Goal: Task Accomplishment & Management: Use online tool/utility

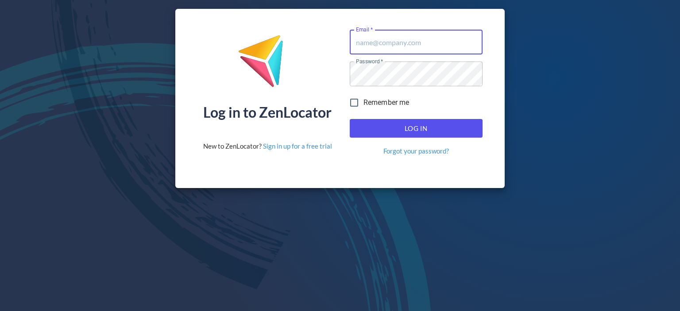
type input "[PERSON_NAME][EMAIL_ADDRESS][DOMAIN_NAME]"
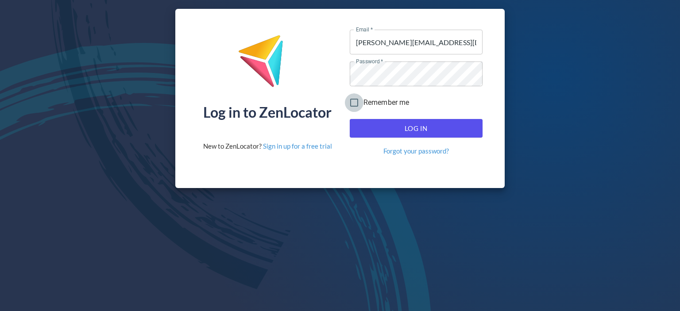
click at [355, 101] on input "Remember me" at bounding box center [354, 102] width 19 height 19
checkbox input "true"
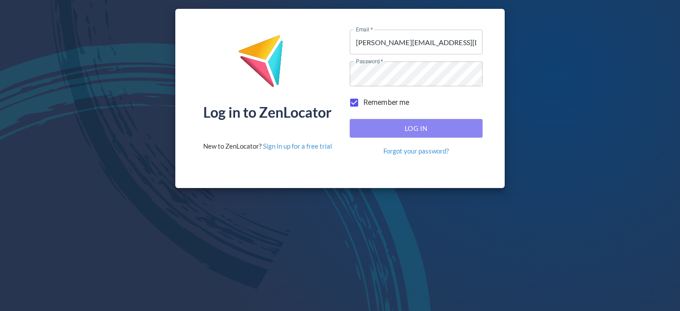
click at [409, 125] on span "Log In" at bounding box center [416, 129] width 113 height 12
click at [417, 129] on span "Log In" at bounding box center [416, 129] width 113 height 12
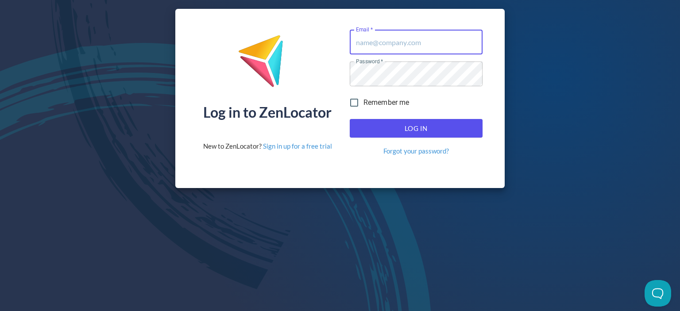
type input "[PERSON_NAME][EMAIL_ADDRESS][DOMAIN_NAME]"
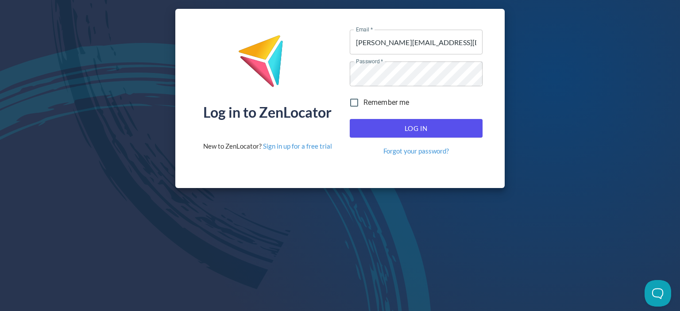
click at [374, 101] on span "Remember me" at bounding box center [386, 102] width 46 height 11
click at [363, 101] on input "Remember me" at bounding box center [354, 102] width 19 height 19
checkbox input "true"
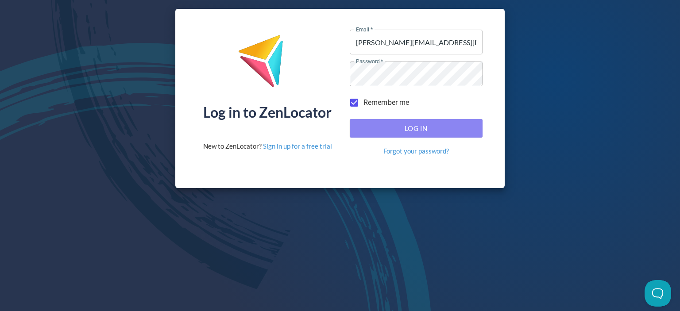
click at [414, 126] on span "Log In" at bounding box center [416, 129] width 113 height 12
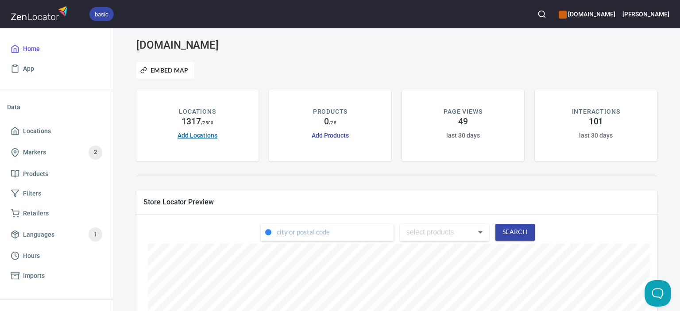
click at [197, 133] on link "Add Locations" at bounding box center [198, 135] width 40 height 7
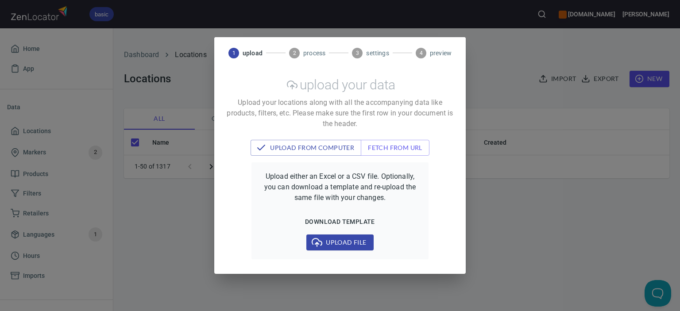
checkbox input "false"
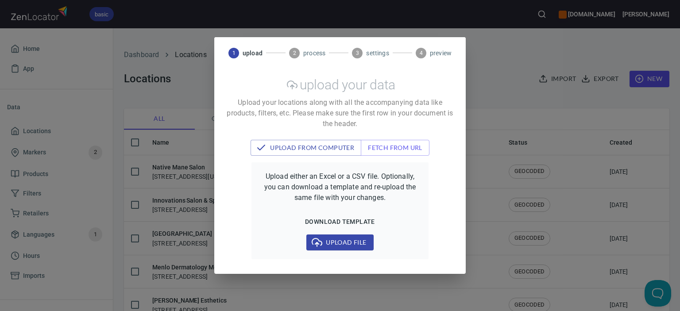
click at [645, 77] on div "1 upload 2 process 3 settings 4 preview upload your data Upload your locations …" at bounding box center [340, 155] width 680 height 311
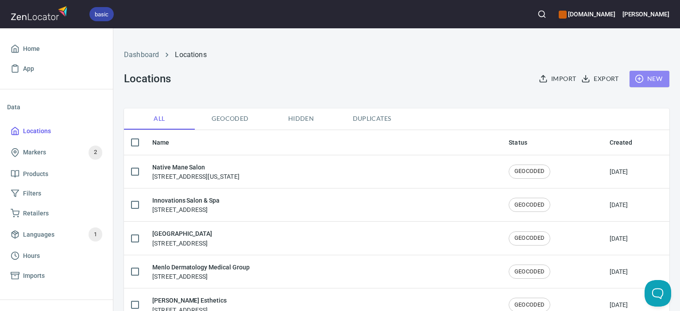
click at [645, 76] on span "New" at bounding box center [650, 78] width 26 height 11
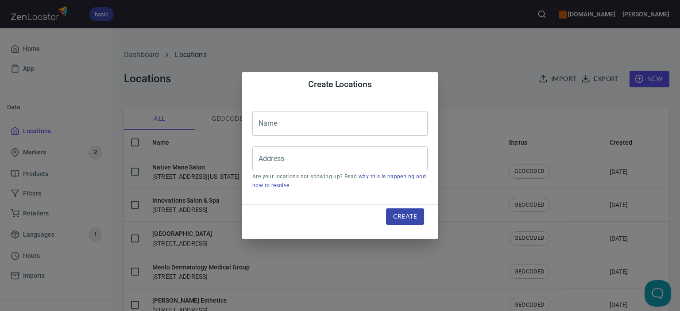
click at [360, 121] on input "text" at bounding box center [339, 123] width 175 height 25
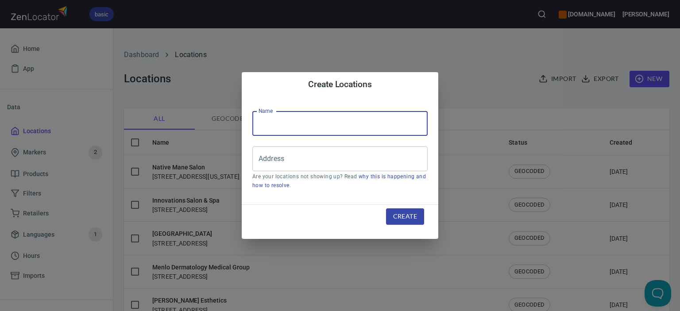
paste input "Donna Skin and Body Care 10014 Sandmeyer Ln Philadelphia, Pa 19116 215-969-2526"
click at [297, 154] on input "Address" at bounding box center [333, 159] width 154 height 17
drag, startPoint x: 343, startPoint y: 124, endPoint x: 439, endPoint y: 136, distance: 96.9
click at [439, 136] on div "Create Locations Name Donna Skin and Body Care 10014 Sandmeyer Ln Philadelphia,…" at bounding box center [340, 155] width 680 height 311
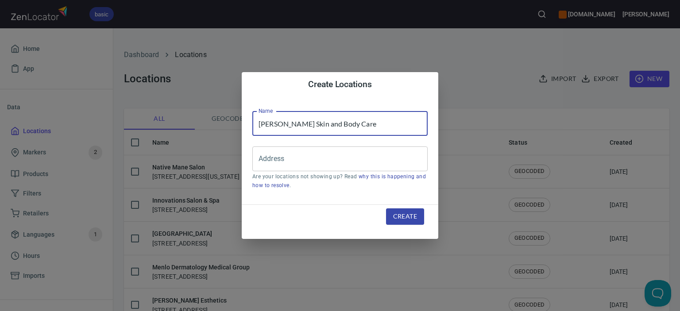
scroll to position [0, 0]
type input "Donna Skin and Body Care"
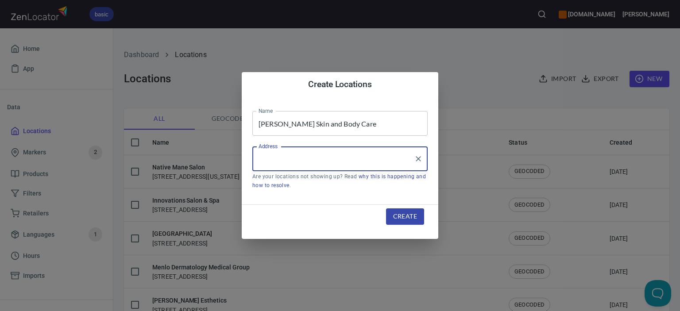
click at [333, 155] on input "Address" at bounding box center [333, 159] width 154 height 17
paste input "10014 Sandmeyer Ln Philadelphia, Pa 19116 215-969-2526"
drag, startPoint x: 340, startPoint y: 158, endPoint x: 376, endPoint y: 158, distance: 35.9
click at [376, 157] on input "10014 Sandmeyer Ln Philadelphia, Pa 19116 215-969-2526" at bounding box center [333, 159] width 154 height 17
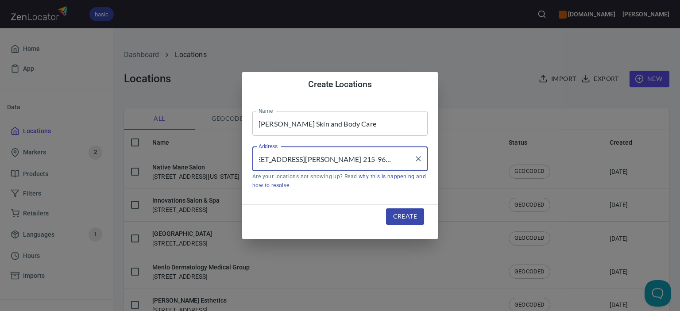
click at [363, 159] on input "10014 Sandmeyer Ln Philadelphia, Pa 19116 215-969-2526" at bounding box center [333, 159] width 154 height 17
drag, startPoint x: 363, startPoint y: 159, endPoint x: 418, endPoint y: 161, distance: 54.5
click at [418, 161] on div "10014 Sandmeyer Ln Philadelphia, Pa 19116 215-969-2526 Address" at bounding box center [339, 159] width 175 height 25
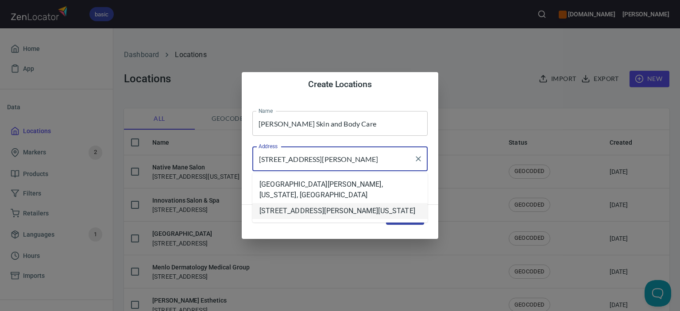
drag, startPoint x: 292, startPoint y: 190, endPoint x: 292, endPoint y: 213, distance: 23.5
click at [292, 213] on ul "10014 Sandmeyer La, Philadelphia, Pennsylvania, United States 10014 Sandmeyer L…" at bounding box center [339, 198] width 175 height 50
click at [293, 216] on li "10014 Sandmeyer Lane, Philadelphia, Pennsylvania, United States" at bounding box center [339, 211] width 175 height 16
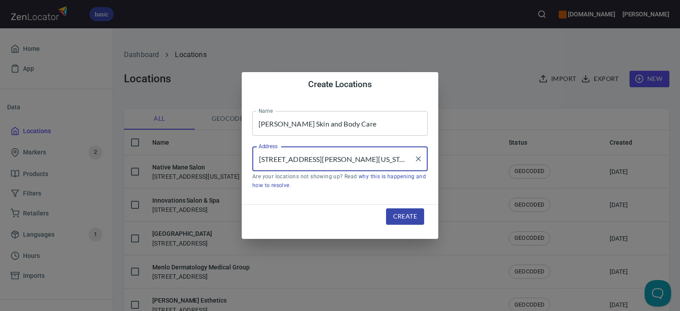
type input "10014 Sandmeyer Lane, Philadelphia, Pennsylvania, United States"
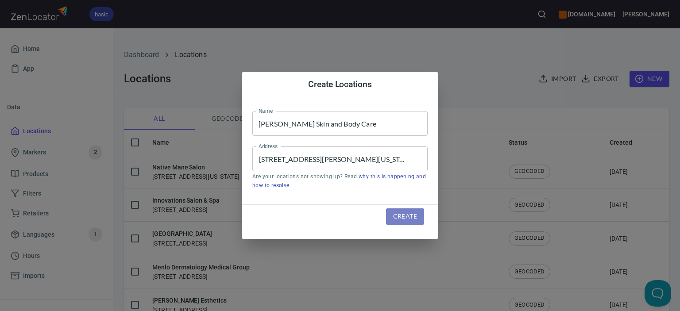
click at [400, 218] on span "Create" at bounding box center [405, 216] width 24 height 11
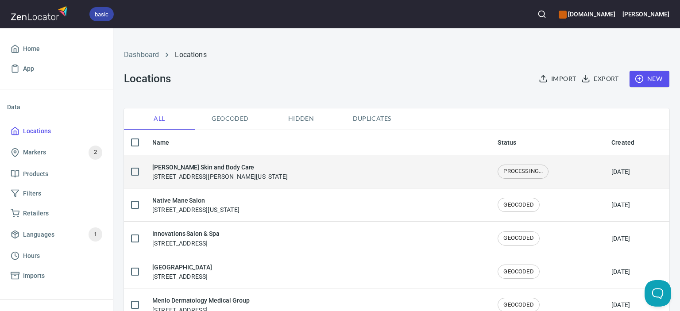
click at [182, 168] on h6 "Donna Skin and Body Care" at bounding box center [219, 167] width 135 height 10
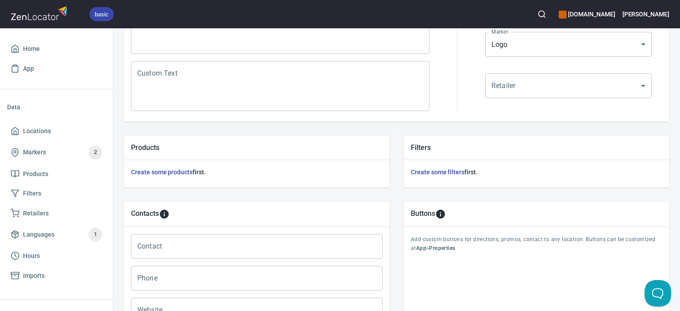
scroll to position [221, 0]
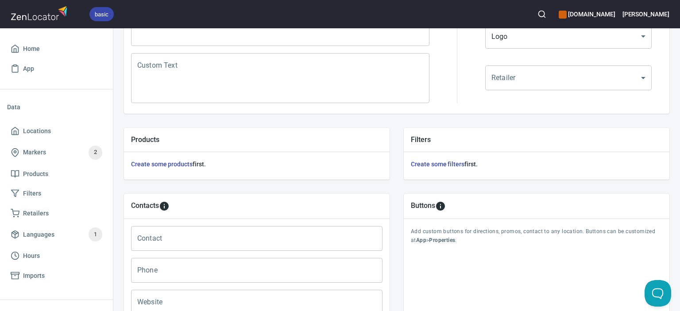
click at [216, 272] on input "Phone" at bounding box center [256, 270] width 251 height 25
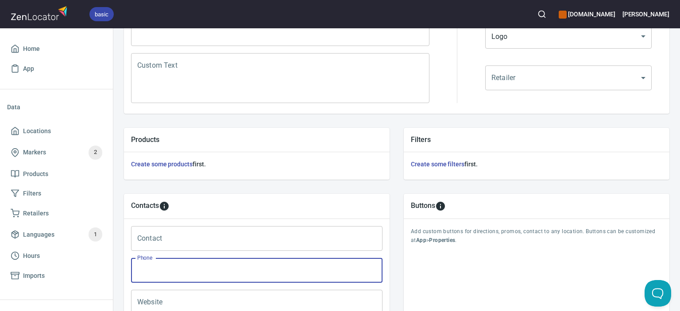
paste input "215-969-2526"
type input "215-969-2526"
click at [215, 240] on input "Contact" at bounding box center [256, 238] width 251 height 25
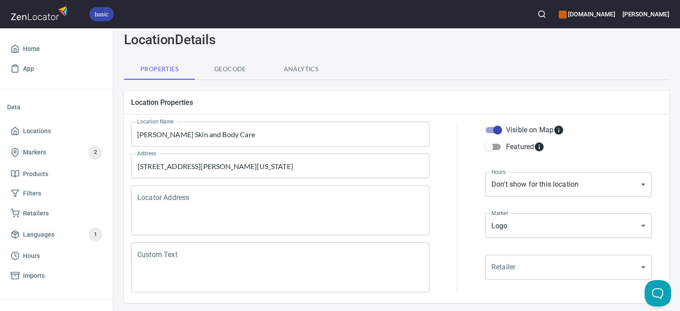
scroll to position [0, 0]
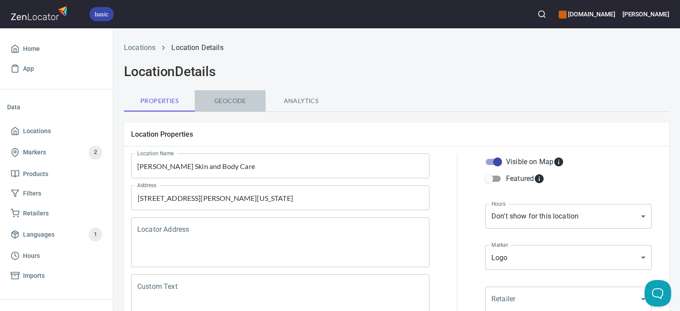
click at [232, 101] on span "Geocode" at bounding box center [230, 101] width 60 height 11
